Goal: Entertainment & Leisure: Consume media (video, audio)

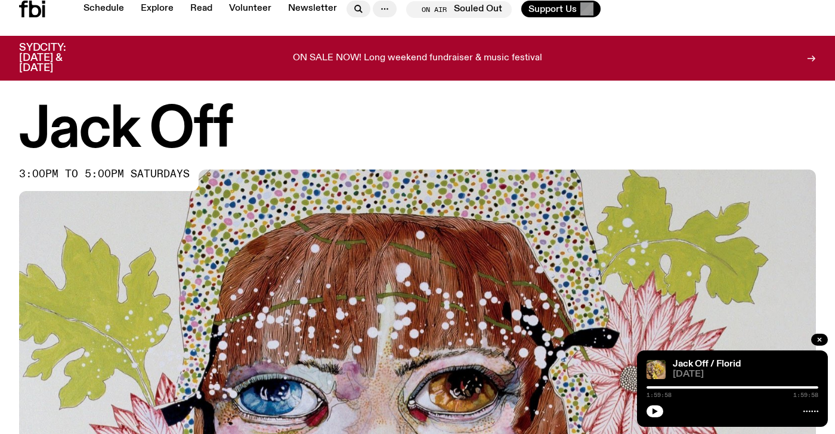
scroll to position [541, 0]
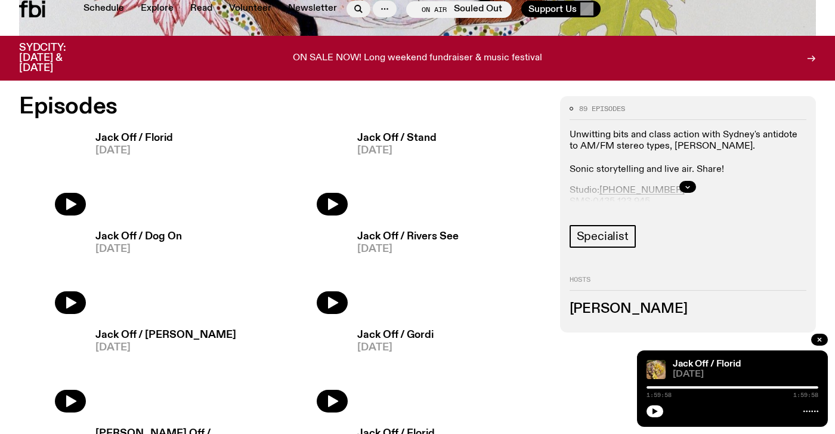
click at [654, 417] on div "Jack Off / Florid [DATE] 1:59:58 1:59:58" at bounding box center [732, 388] width 191 height 76
click at [654, 414] on button "button" at bounding box center [654, 411] width 17 height 12
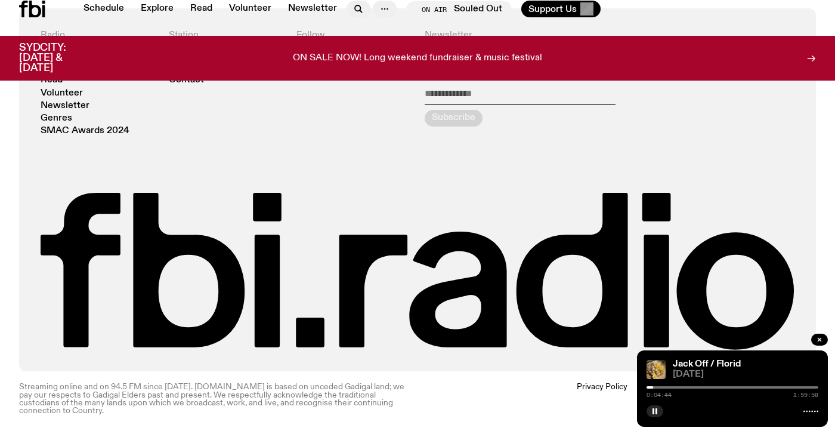
scroll to position [2026, 0]
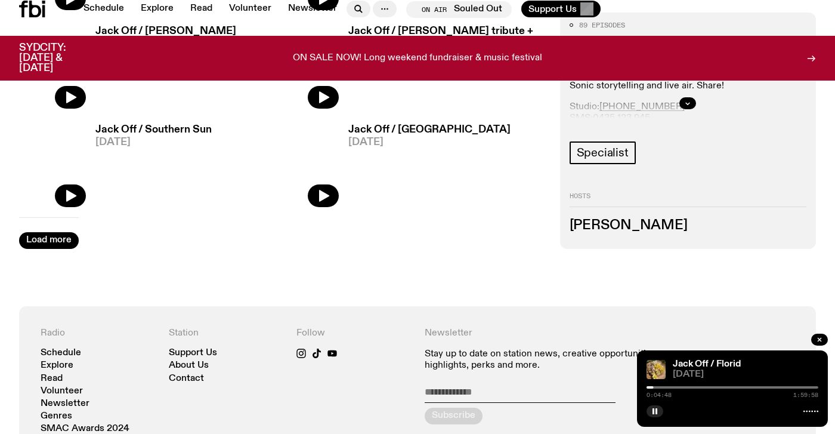
click at [319, 98] on img at bounding box center [305, 64] width 67 height 89
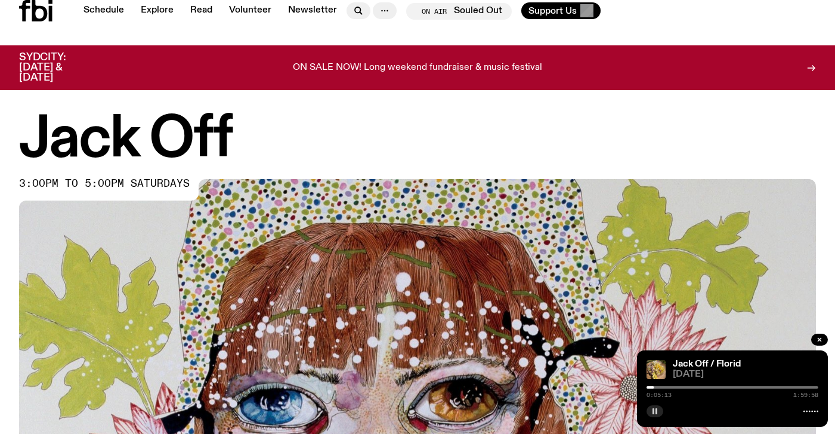
click at [655, 412] on rect "button" at bounding box center [656, 411] width 2 height 6
click at [30, 7] on icon at bounding box center [35, 10] width 33 height 21
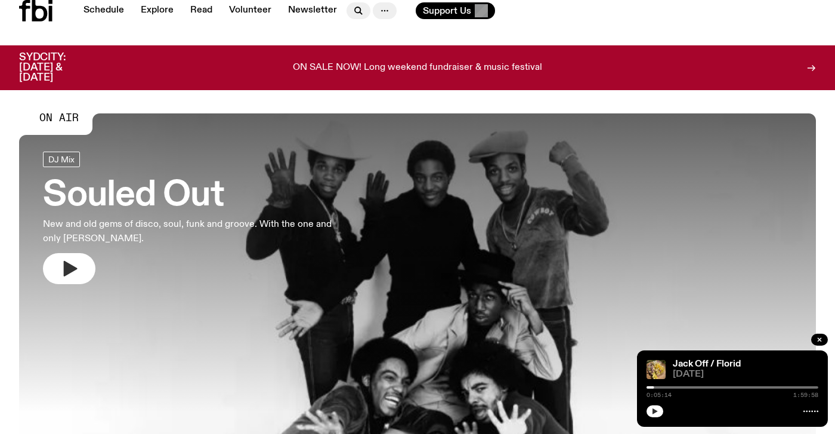
click at [74, 266] on icon "button" at bounding box center [71, 269] width 14 height 16
